Goal: Use online tool/utility: Utilize a website feature to perform a specific function

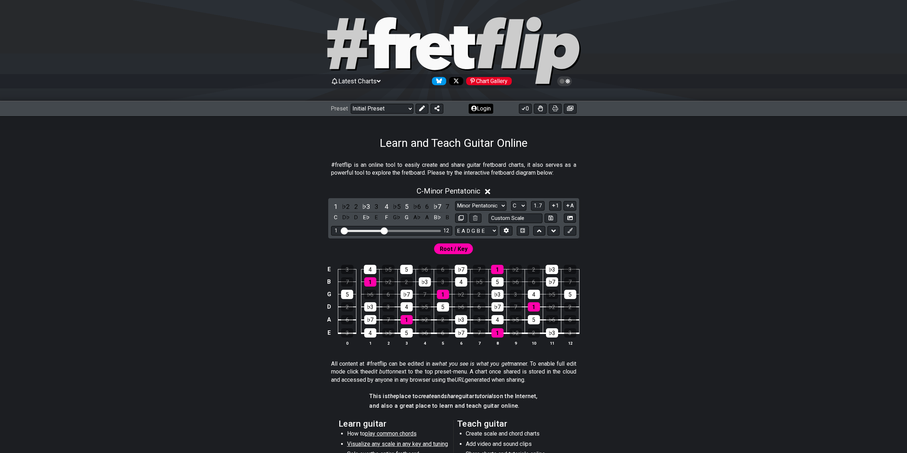
click at [485, 109] on button "Login" at bounding box center [481, 109] width 25 height 10
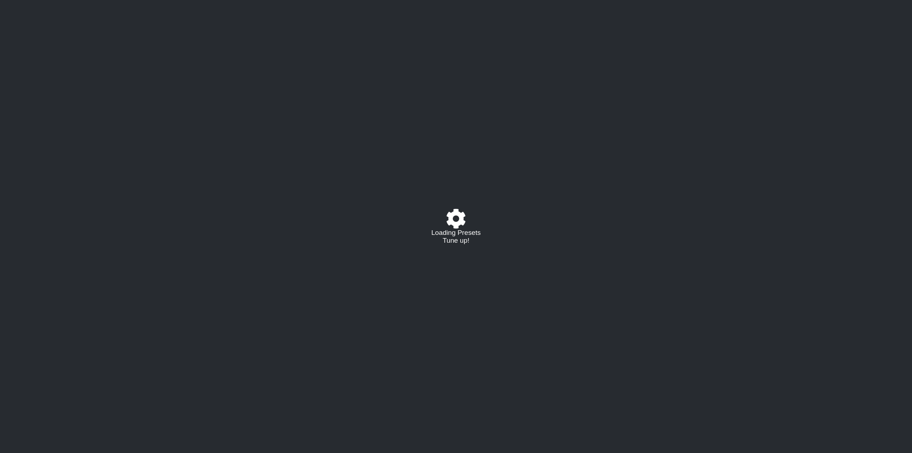
select select "C"
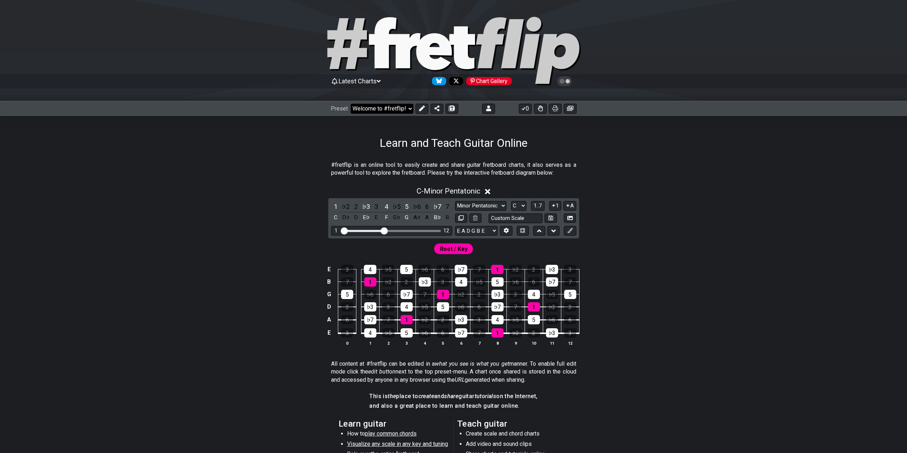
click at [397, 105] on select "Welcome to #fretflip! Initial Preset Custom Preset Learn and Teach Guitar Onlin…" at bounding box center [382, 109] width 63 height 10
click at [351, 104] on select "Welcome to #fretflip! Initial Preset Custom Preset Learn and Teach Guitar Onlin…" at bounding box center [382, 109] width 63 height 10
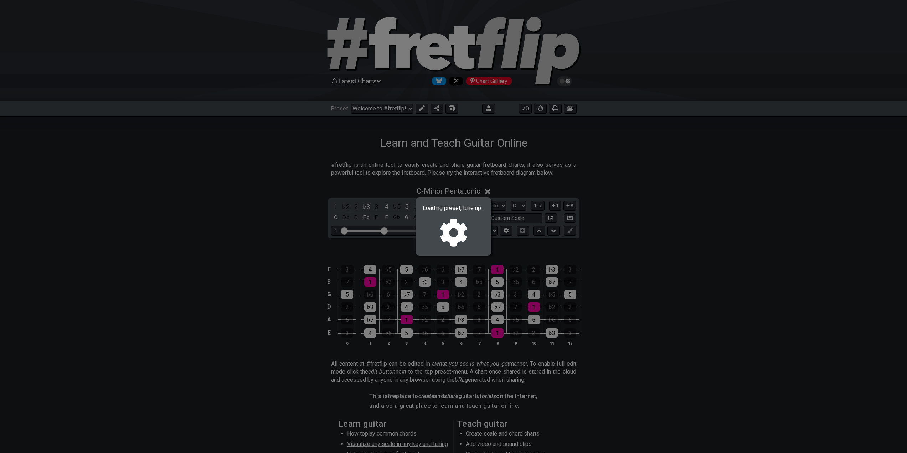
select select "/02MXTBB3"
select select "Minor / Aeolian"
select select "B E A D G B E"
select select "C"
